Goal: Task Accomplishment & Management: Use online tool/utility

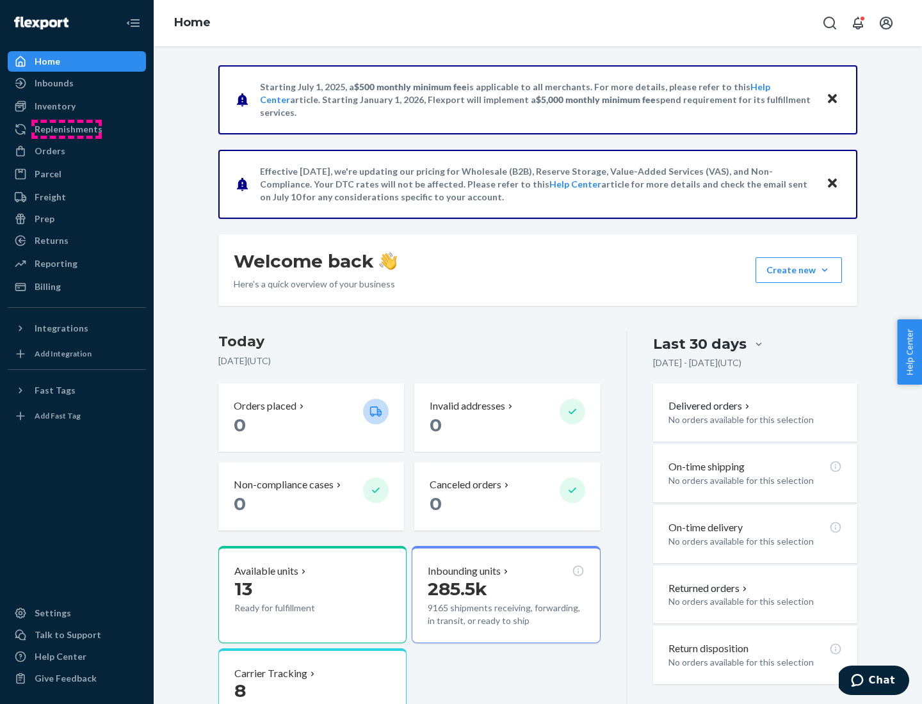
click at [67, 129] on div "Replenishments" at bounding box center [69, 129] width 68 height 13
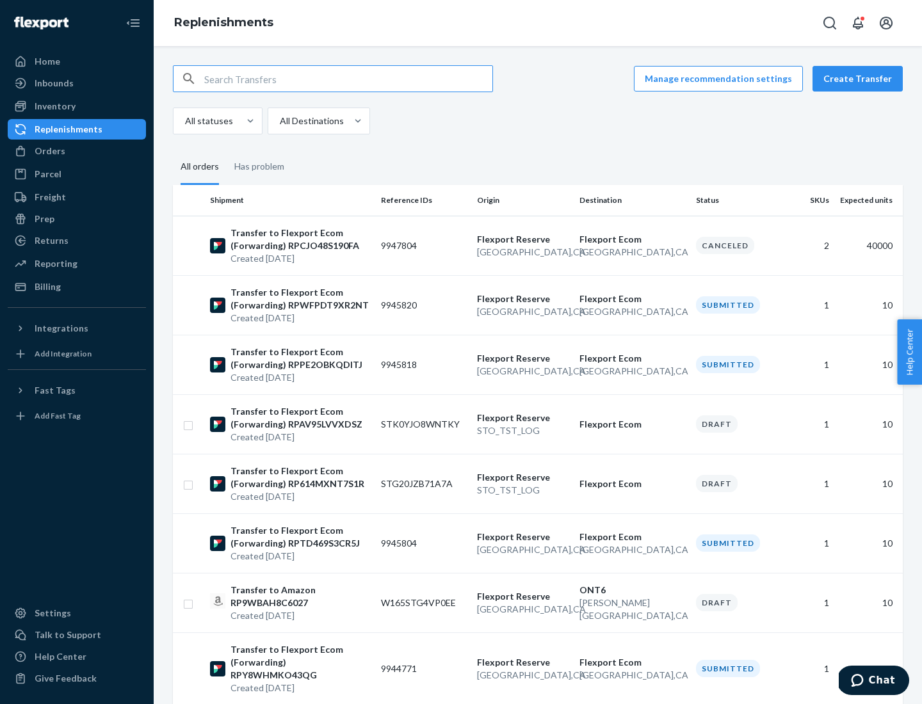
click at [860, 79] on button "Create Transfer" at bounding box center [857, 79] width 90 height 26
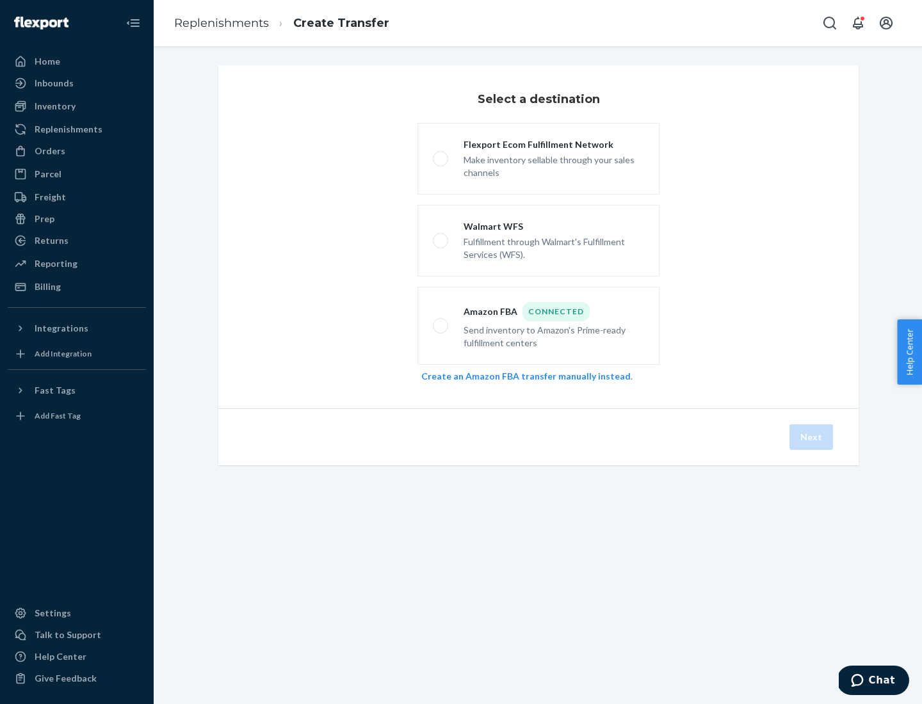
click at [554, 145] on div "Flexport Ecom Fulfillment Network" at bounding box center [553, 144] width 180 height 13
click at [441, 155] on input "Flexport Ecom Fulfillment Network Make inventory sellable through your sales ch…" at bounding box center [437, 159] width 8 height 8
radio input "true"
click at [812, 437] on button "Next" at bounding box center [811, 437] width 44 height 26
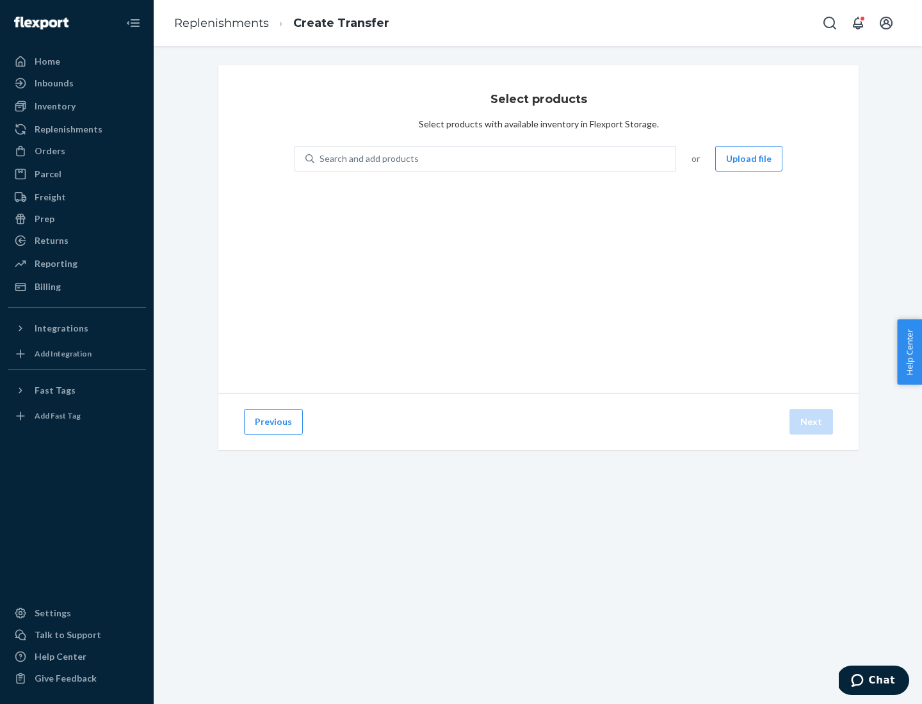
click at [749, 159] on button "Upload file" at bounding box center [748, 159] width 67 height 26
